Goal: Task Accomplishment & Management: Manage account settings

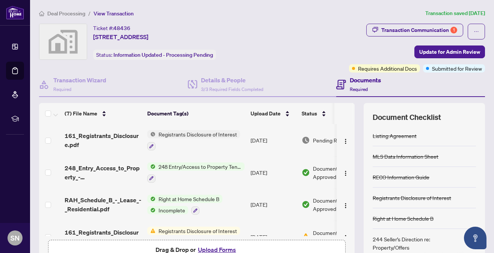
click at [83, 135] on span "161_Registrants_Disclosure.pdf" at bounding box center [103, 140] width 77 height 18
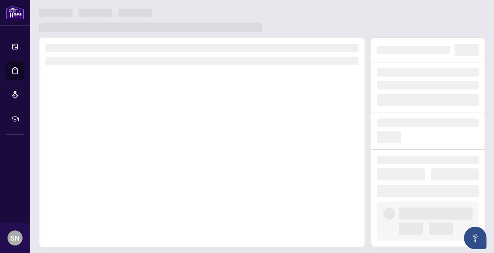
click at [83, 135] on div at bounding box center [201, 142] width 325 height 209
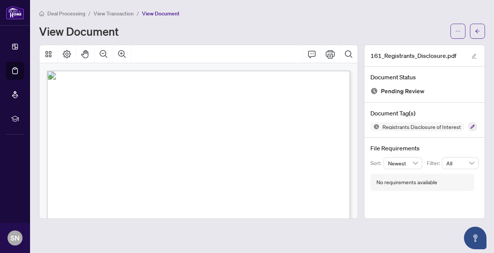
click at [359, 13] on div "Deal Processing / View Transaction / View Document" at bounding box center [262, 13] width 446 height 9
click at [254, 93] on span "Registrant Disclosure of Interest" at bounding box center [196, 91] width 118 height 11
click at [251, 25] on div "View Document" at bounding box center [242, 31] width 406 height 12
click at [114, 14] on span "View Transaction" at bounding box center [113, 13] width 40 height 7
